Goal: Task Accomplishment & Management: Manage account settings

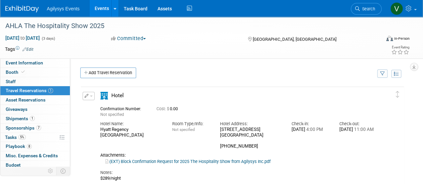
click at [21, 13] on div "Agilysys Events Events Add Event Bulk Upload Events Shareable Event Boards Rece…" at bounding box center [207, 8] width 404 height 17
click at [29, 8] on img at bounding box center [21, 9] width 33 height 7
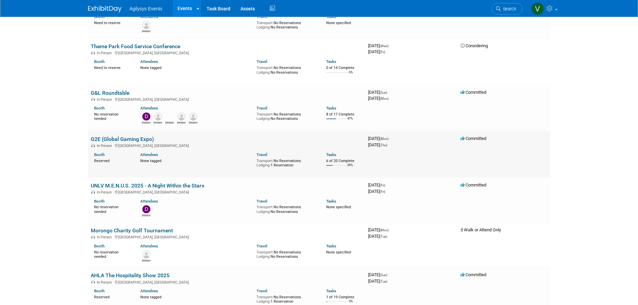
scroll to position [1105, 0]
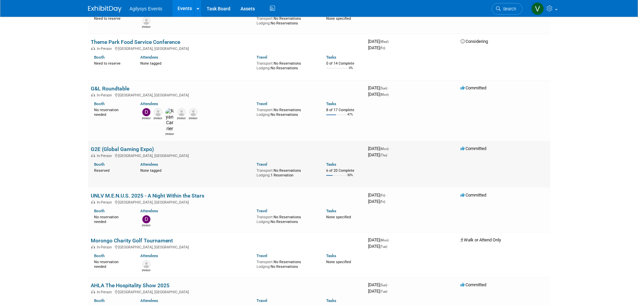
click at [137, 146] on link "G2E (Global Gaming Expo)" at bounding box center [122, 149] width 63 height 6
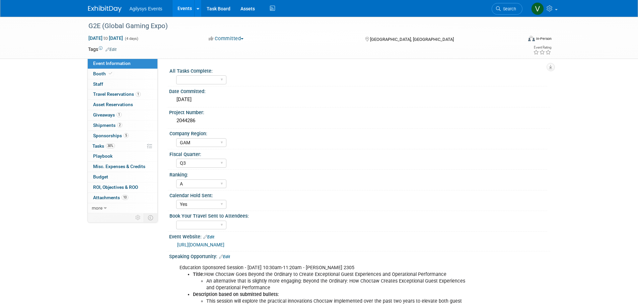
select select "GAM"
select select "Q3"
select select "A"
select select "Yes"
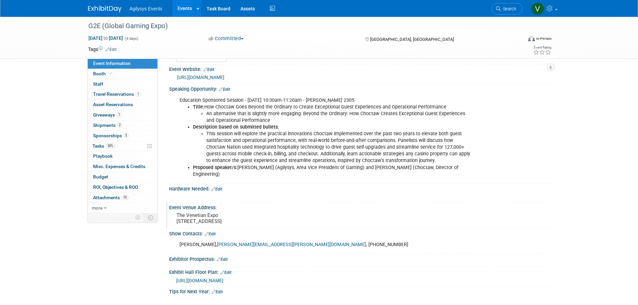
scroll to position [285, 0]
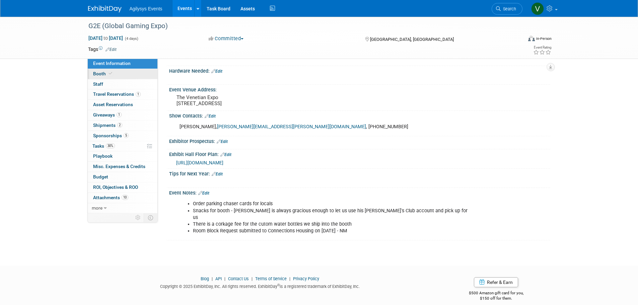
click at [110, 77] on link "Booth" at bounding box center [123, 74] width 70 height 10
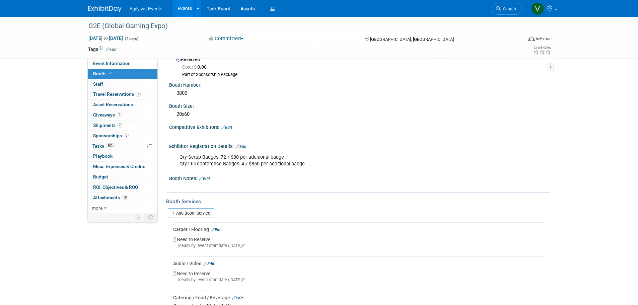
scroll to position [33, 0]
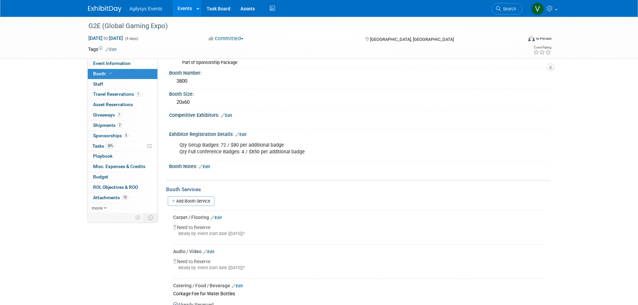
click at [206, 167] on link "Edit" at bounding box center [204, 166] width 11 height 5
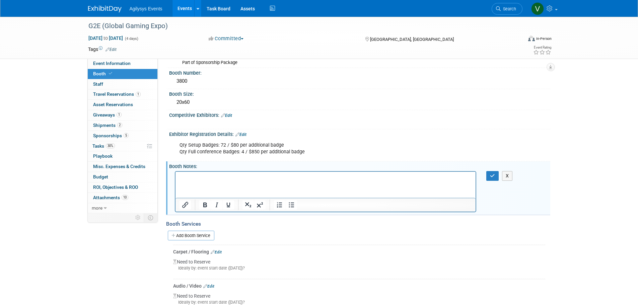
scroll to position [0, 0]
click at [510, 174] on button "X" at bounding box center [507, 176] width 11 height 10
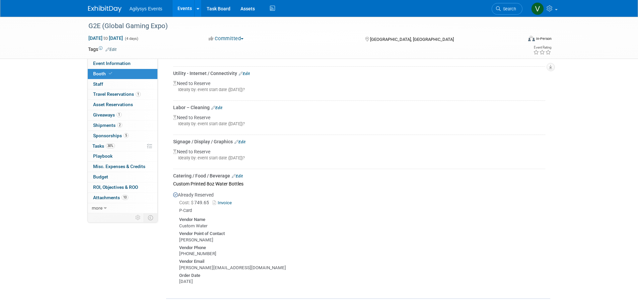
scroll to position [569, 0]
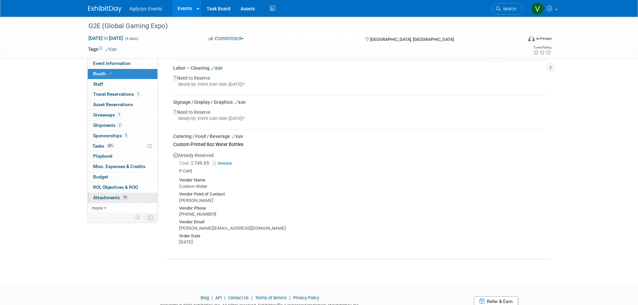
click at [111, 198] on span "Attachments 10" at bounding box center [110, 197] width 35 height 5
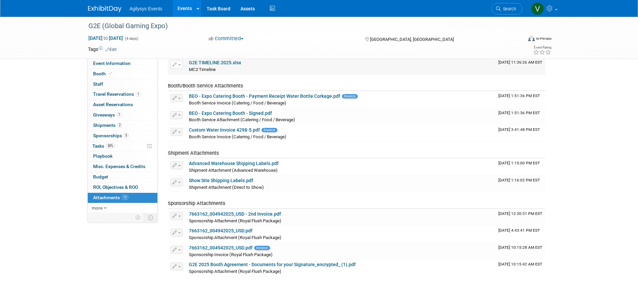
scroll to position [0, 0]
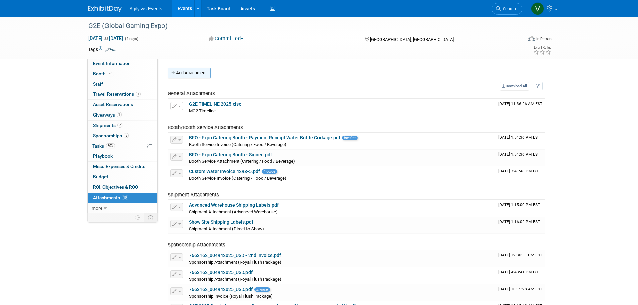
click at [197, 73] on button "Add Attachment" at bounding box center [189, 73] width 43 height 11
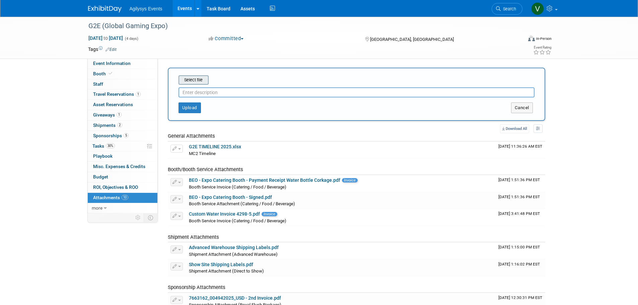
click at [195, 81] on input "file" at bounding box center [168, 80] width 80 height 8
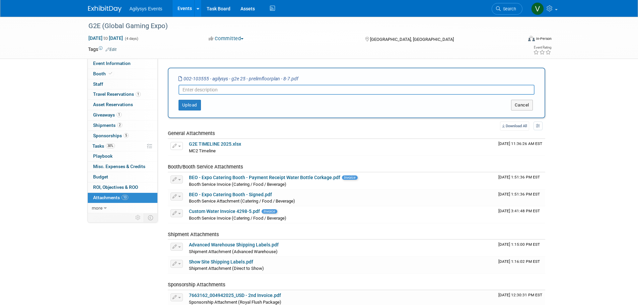
click at [211, 90] on input "text" at bounding box center [356, 90] width 356 height 10
paste input "Approved! Rahul & Janet – Just a heads up, I was alerted that there is"
click at [363, 85] on input "Approved! Rahul & Janet – Just a heads up, I was alerted that there is" at bounding box center [356, 90] width 356 height 10
drag, startPoint x: 362, startPoint y: 92, endPoint x: 239, endPoint y: 89, distance: 123.2
click at [239, 89] on input "Approved! Rahul & Janet – Just a heads up, I was alerted that there is" at bounding box center [356, 90] width 356 height 10
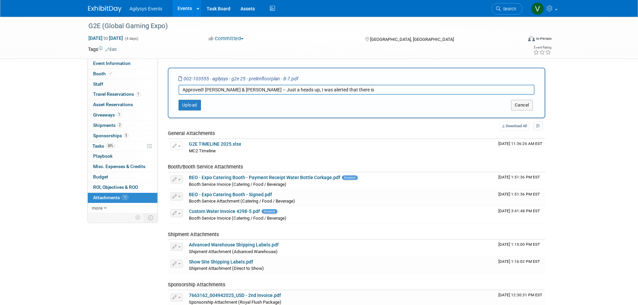
paste input "chance we will have a new Pan Optic device i"
drag, startPoint x: 238, startPoint y: 88, endPoint x: 205, endPoint y: 87, distance: 32.5
click at [205, 87] on input "Approved! Rahul & Janet – chance we will have a new Pan Optic device" at bounding box center [356, 90] width 356 height 10
drag, startPoint x: 312, startPoint y: 90, endPoint x: 204, endPoint y: 91, distance: 108.8
click at [204, 91] on input "Approved! chance we will have a new Pan Optic device" at bounding box center [356, 90] width 356 height 10
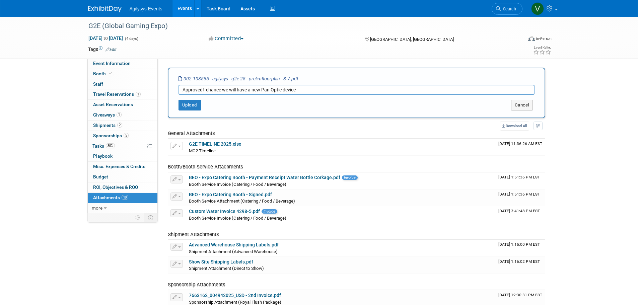
paste input "Just a heads up, I was alerted that there is a chance we will"
click at [204, 90] on input "Approved!Just a heads up, I was alerted that there is a chance we will" at bounding box center [356, 90] width 356 height 10
drag, startPoint x: 340, startPoint y: 90, endPoint x: 204, endPoint y: 90, distance: 136.9
click at [204, 90] on input "Approved!Just a heads up, I was alerted that there is a chance we will" at bounding box center [356, 90] width 356 height 10
click at [243, 91] on input "Approved!" at bounding box center [356, 90] width 356 height 10
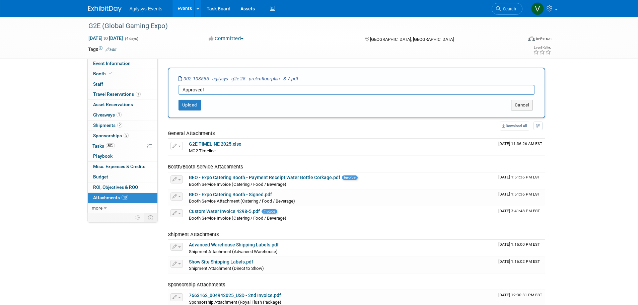
paste input "there is a chance we will have a new Pan Optic device in tim"
drag, startPoint x: 337, startPoint y: 90, endPoint x: 314, endPoint y: 90, distance: 23.1
click at [314, 90] on input "Approved! there is a chance we will have a new Pan Optic device in tim" at bounding box center [356, 90] width 356 height 10
type input "Approved! there is a chance we will have a new Pan Optic device"
click at [191, 107] on button "Upload" at bounding box center [189, 105] width 22 height 11
